Goal: Information Seeking & Learning: Learn about a topic

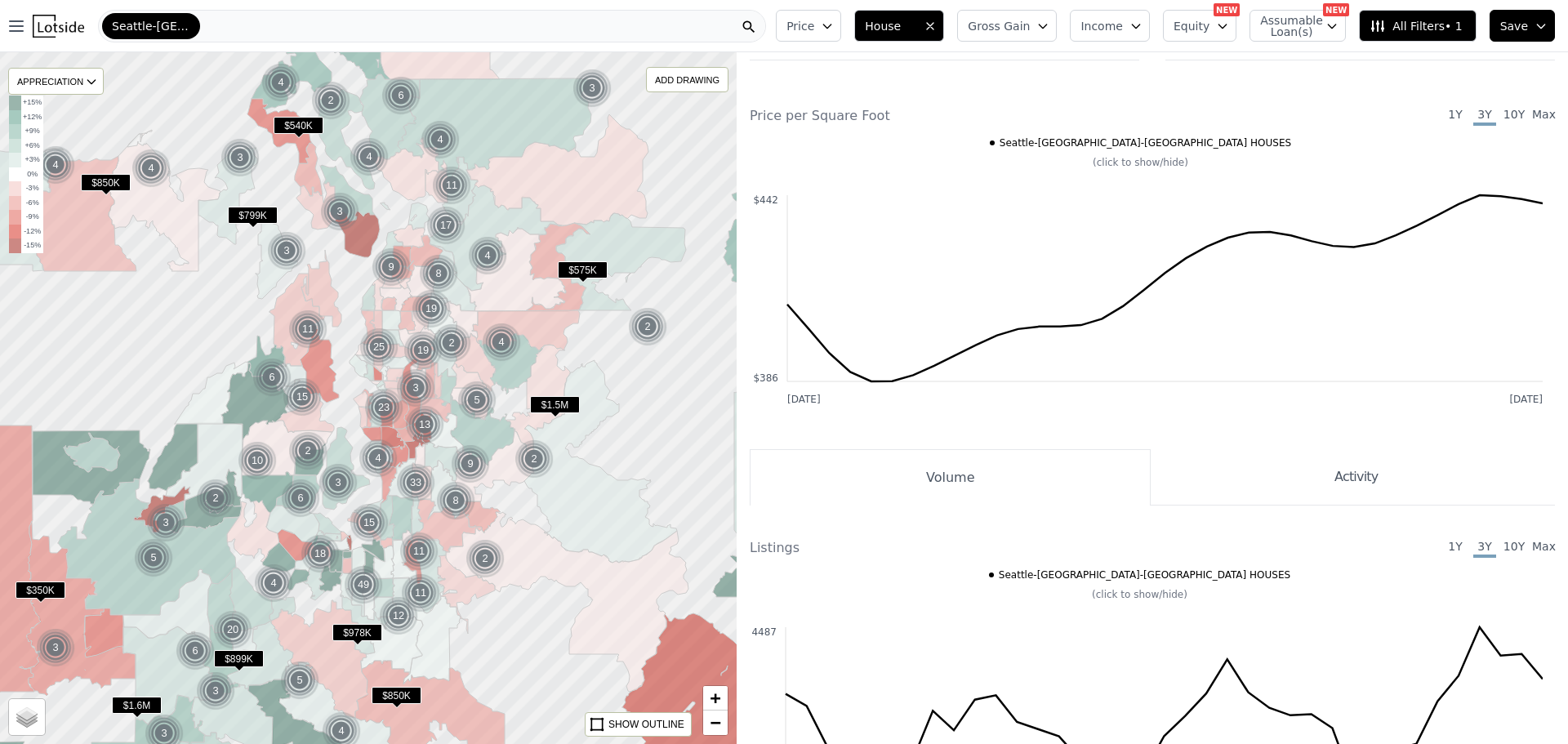
click at [863, 588] on div "(click to show/hide)" at bounding box center [1139, 594] width 806 height 13
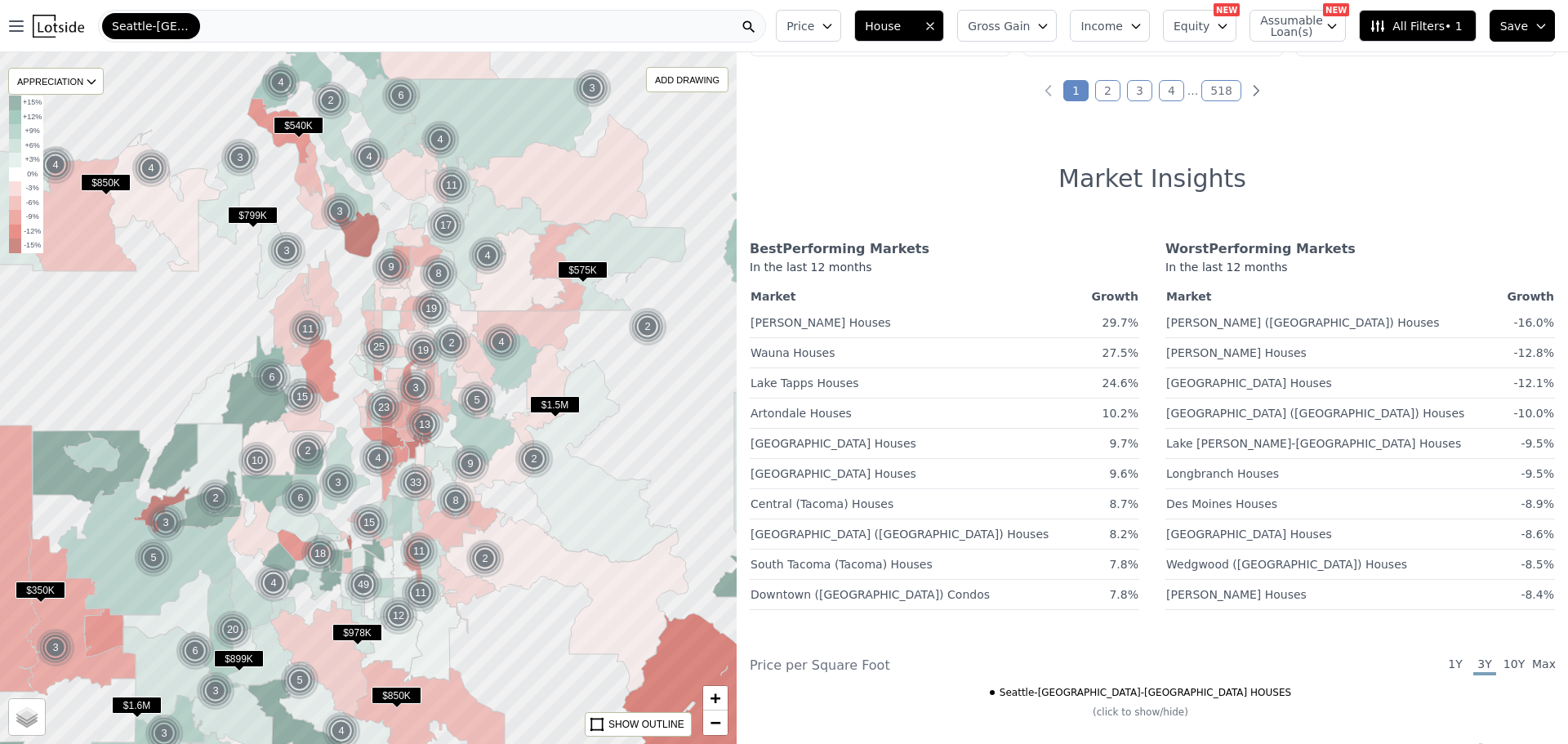
scroll to position [1037, 0]
click at [777, 313] on link "[PERSON_NAME] Houses" at bounding box center [821, 319] width 141 height 22
